Goal: Check status

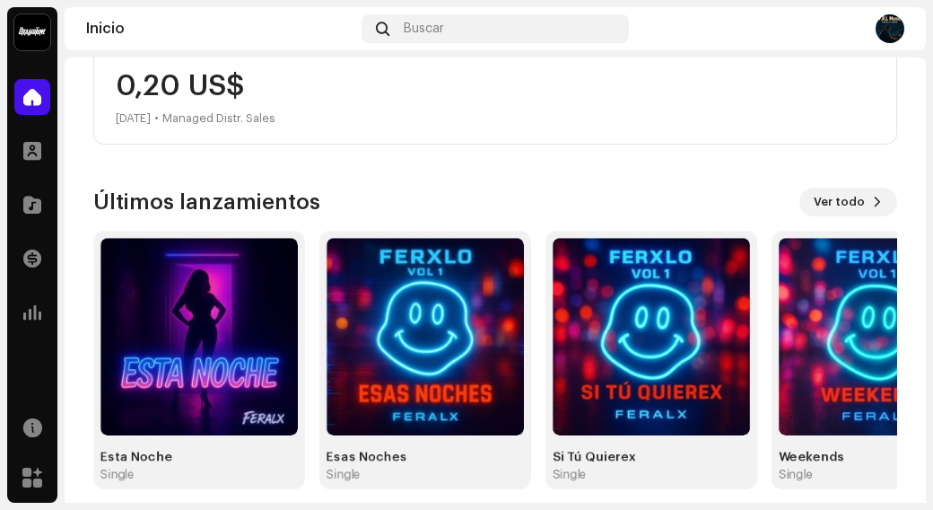
scroll to position [368, 0]
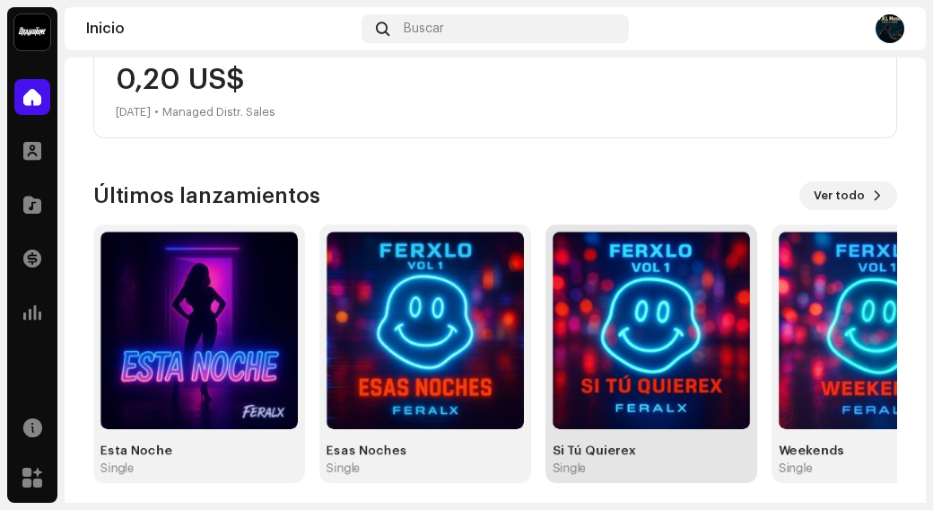
click at [596, 388] on img at bounding box center [651, 329] width 197 height 197
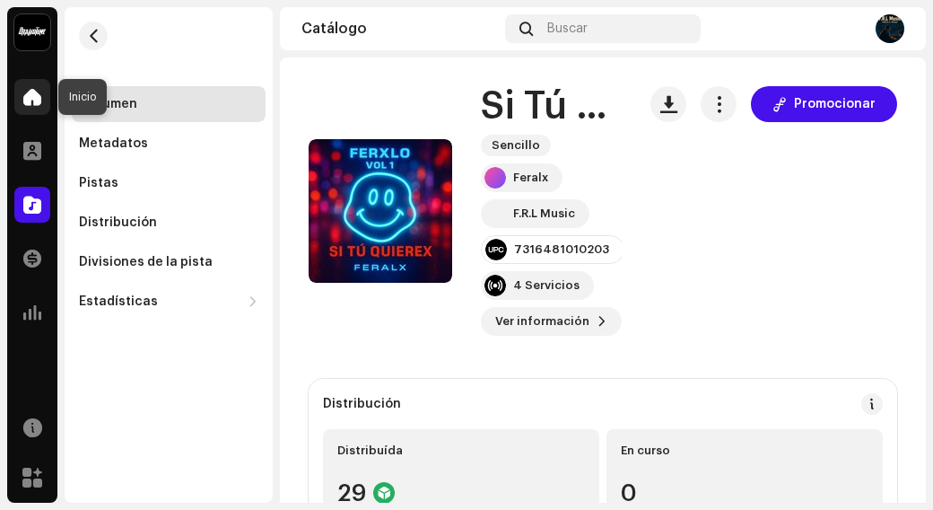
click at [32, 96] on span at bounding box center [32, 97] width 18 height 14
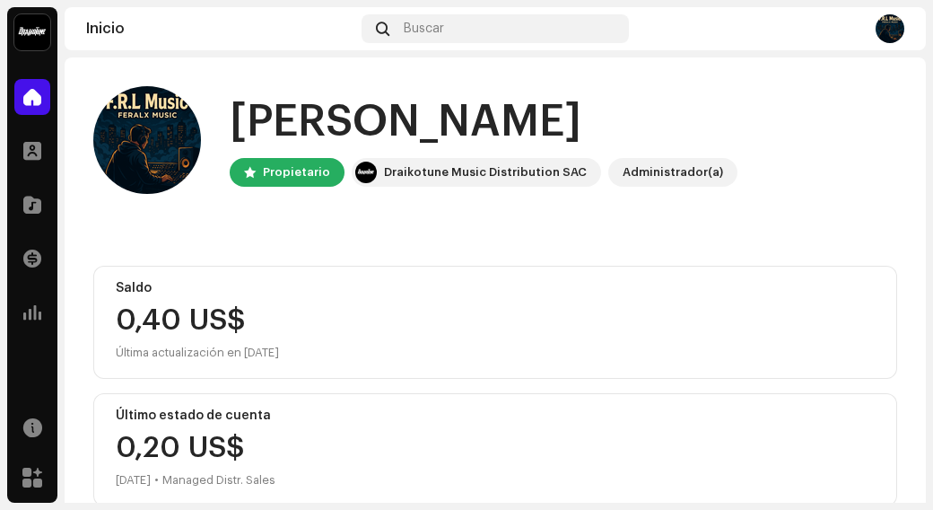
click at [332, 335] on div "0,40 US$ Última actualización en [DATE]" at bounding box center [495, 334] width 759 height 57
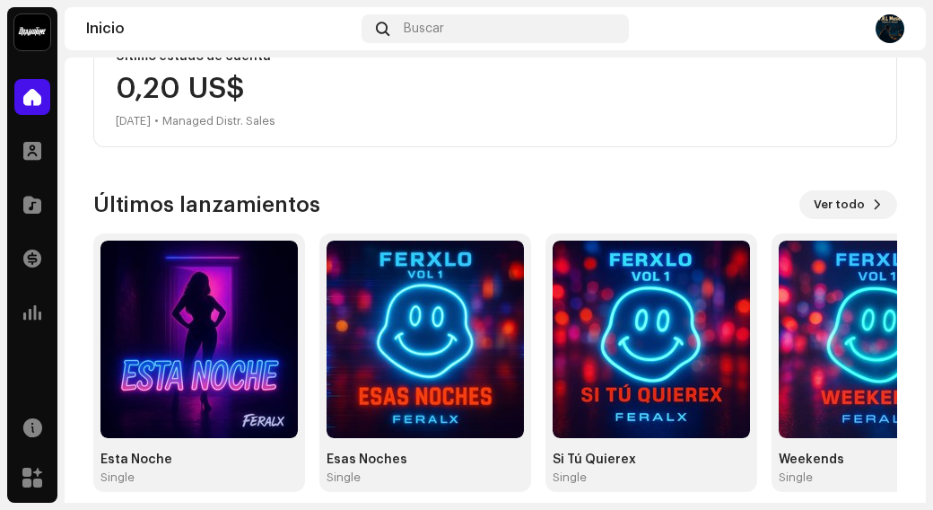
scroll to position [368, 0]
